Goal: Task Accomplishment & Management: Manage account settings

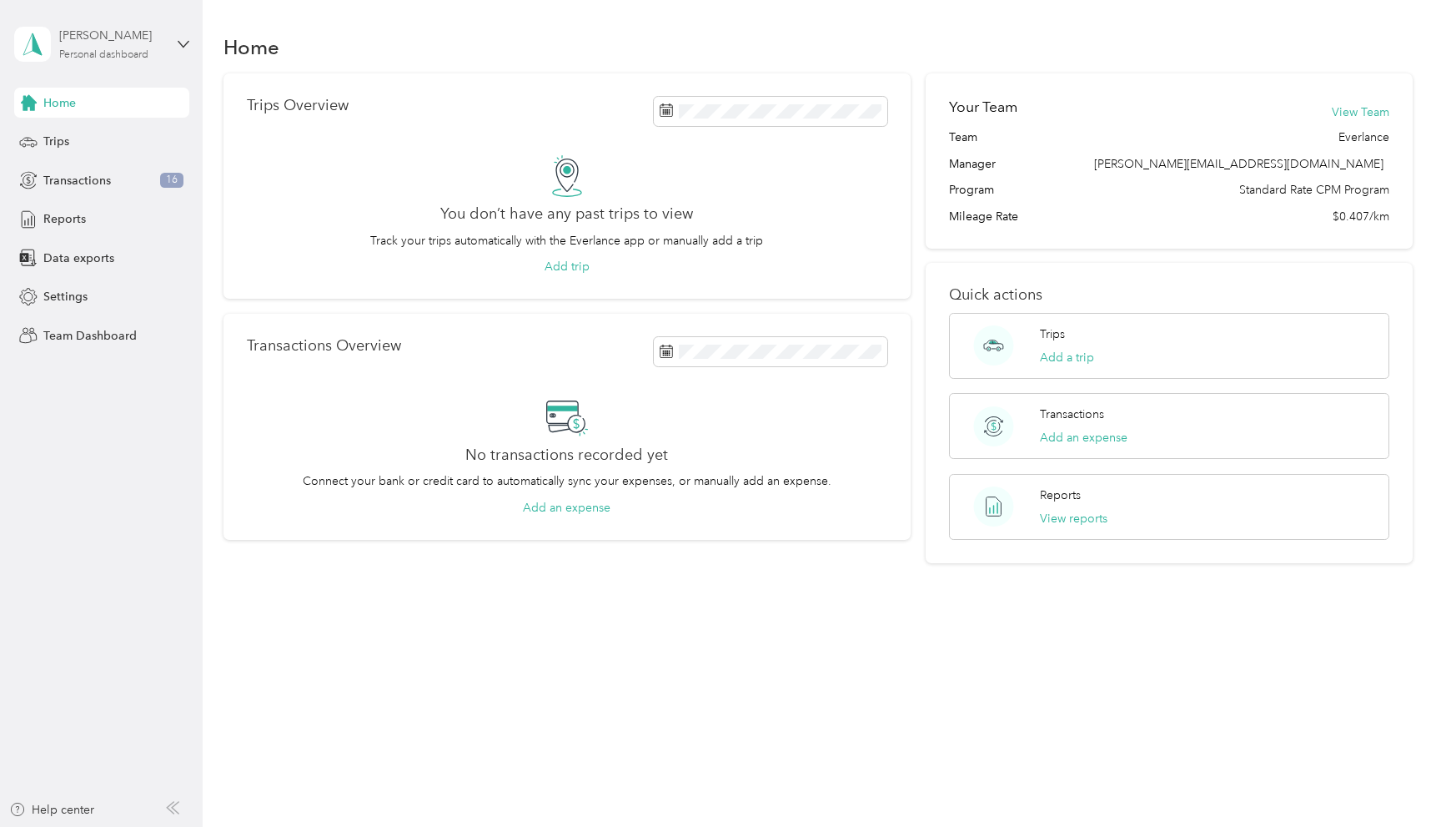
click at [136, 39] on div "[PERSON_NAME]" at bounding box center [111, 36] width 104 height 18
click at [98, 142] on div "Team dashboard" at bounding box center [72, 136] width 89 height 18
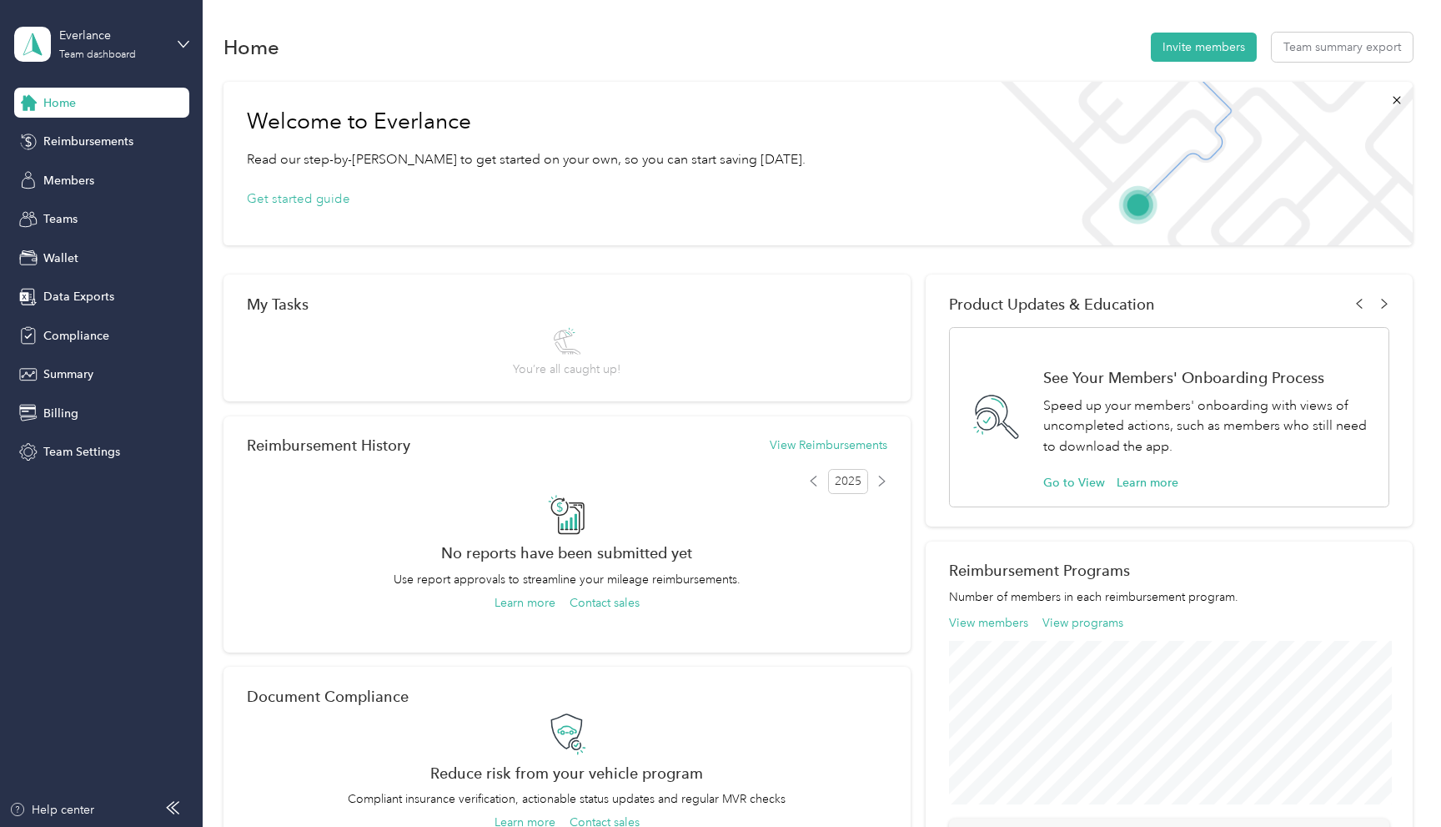
click at [98, 142] on span "Reimbursements" at bounding box center [88, 142] width 90 height 18
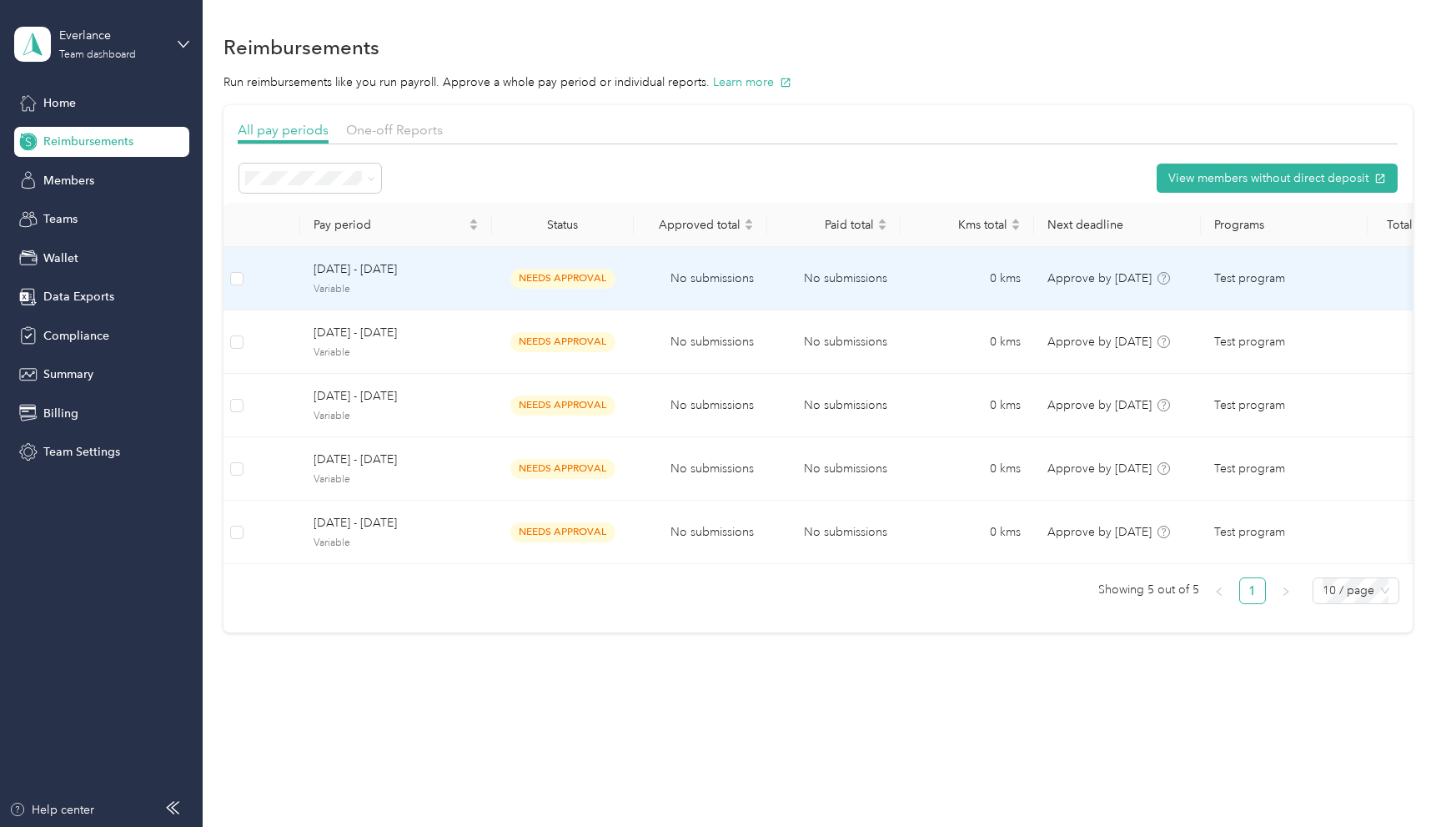
click at [421, 275] on span "[DATE] - [DATE]" at bounding box center [396, 269] width 165 height 18
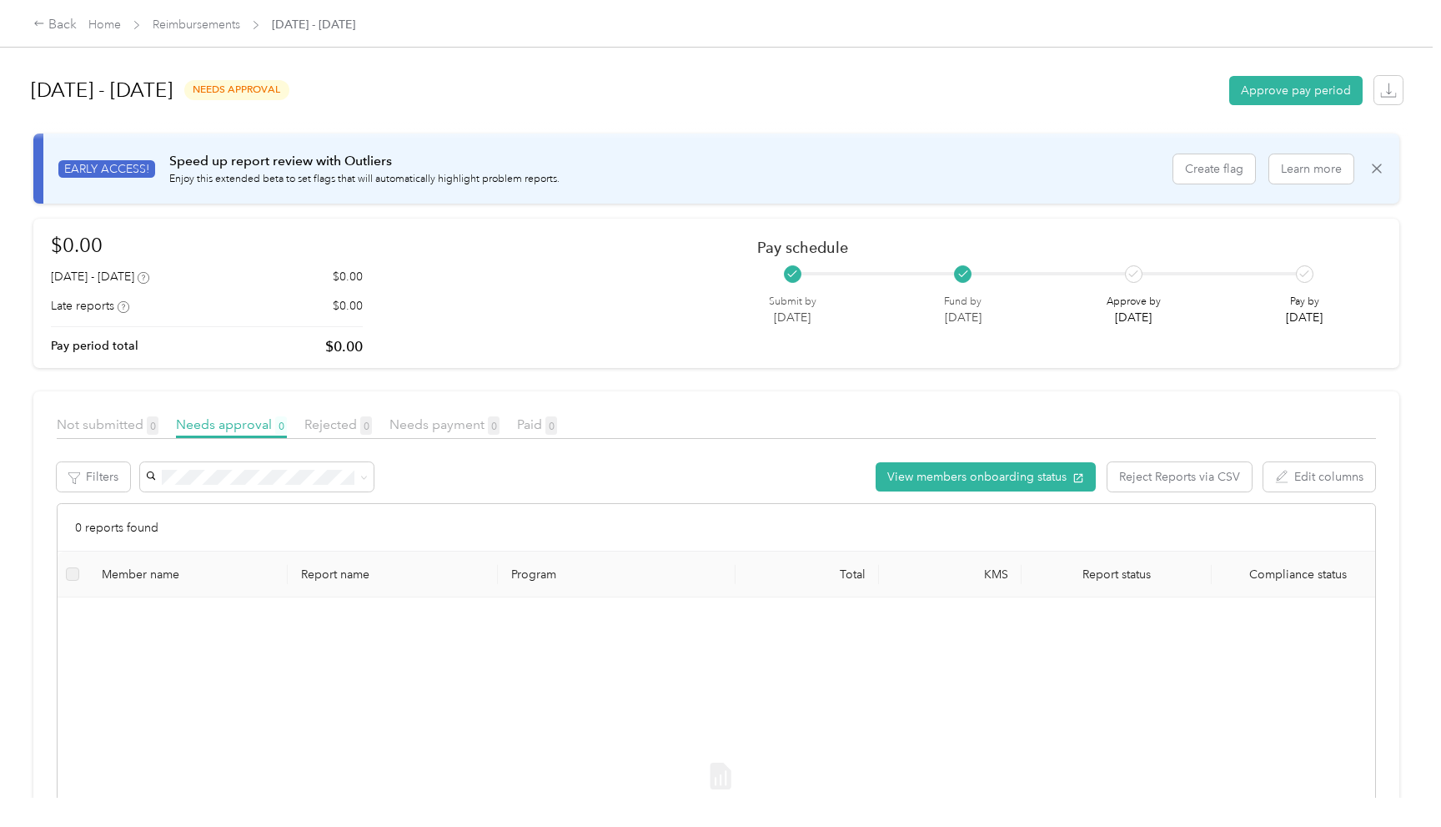
click at [197, 43] on div "Back Home Reimbursements [DATE] - [DATE]" at bounding box center [720, 23] width 1441 height 47
click at [200, 26] on link "Reimbursements" at bounding box center [197, 25] width 88 height 14
